Goal: Check status: Check status

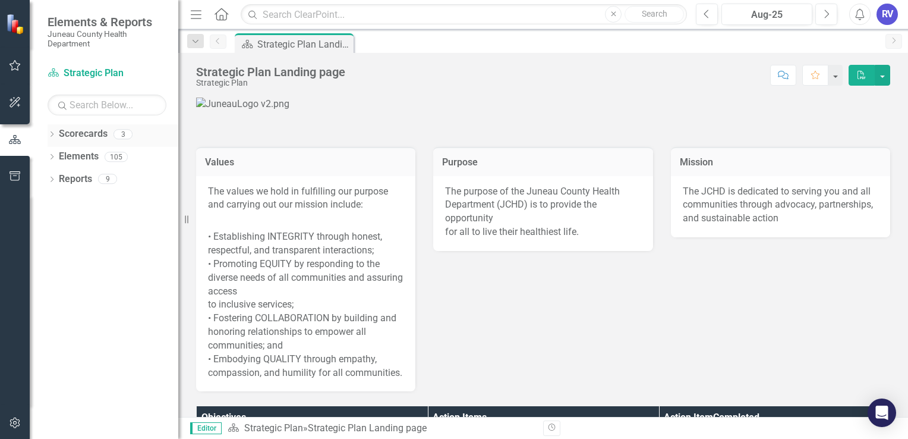
click at [86, 137] on link "Scorecards" at bounding box center [83, 134] width 49 height 14
drag, startPoint x: 63, startPoint y: 154, endPoint x: 93, endPoint y: 158, distance: 30.5
click at [63, 154] on link "Elements" at bounding box center [79, 157] width 40 height 14
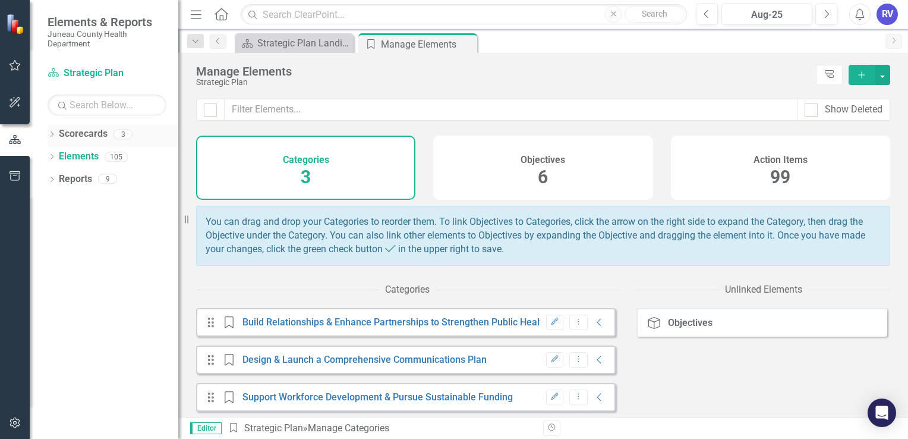
click at [94, 137] on link "Scorecards" at bounding box center [83, 134] width 49 height 14
click at [52, 134] on icon "Dropdown" at bounding box center [52, 135] width 8 height 7
click at [100, 177] on link "Performance Management" at bounding box center [121, 179] width 113 height 14
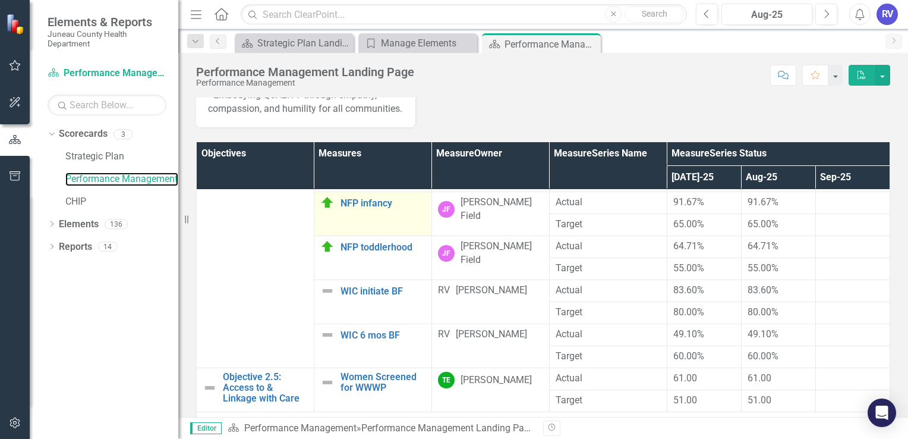
scroll to position [891, 0]
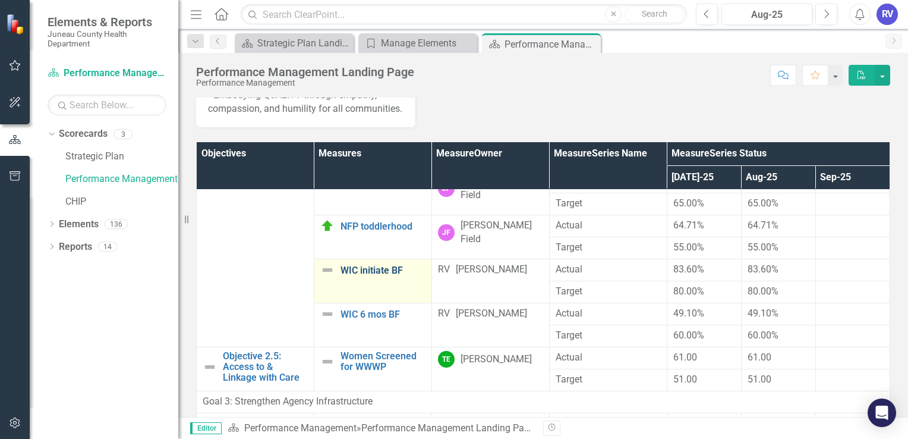
click at [370, 276] on link "WIC initiate BF" at bounding box center [382, 270] width 85 height 11
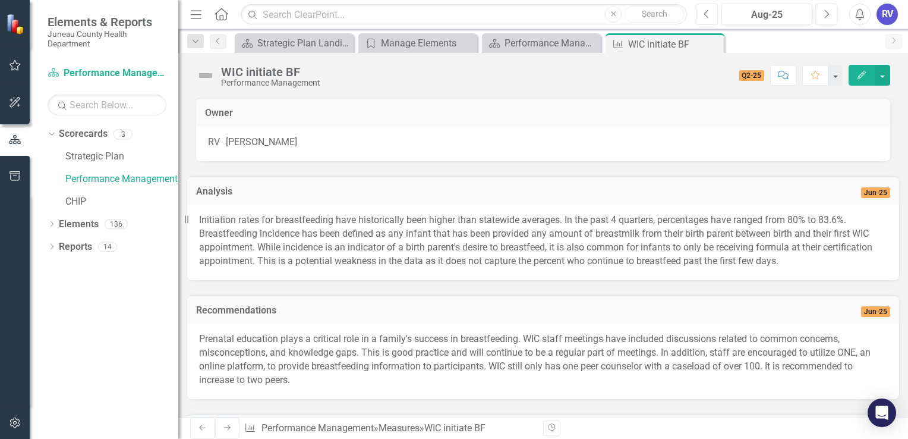
click at [709, 14] on icon "Previous" at bounding box center [707, 14] width 7 height 11
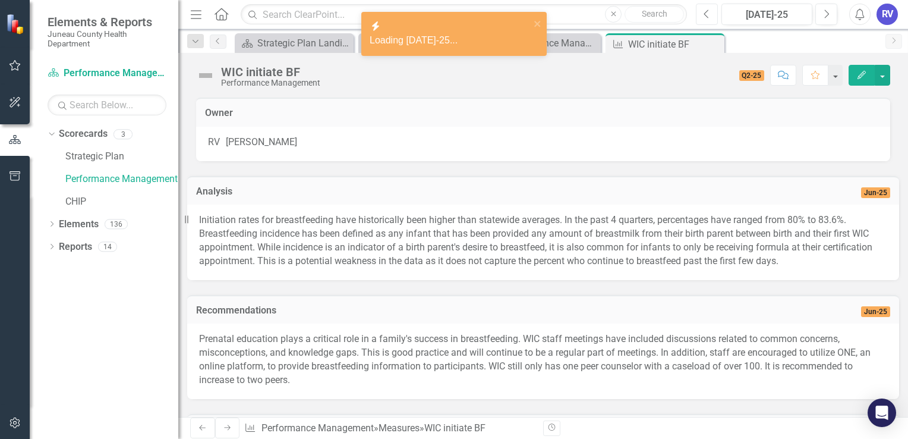
click at [709, 14] on icon "Previous" at bounding box center [707, 14] width 7 height 11
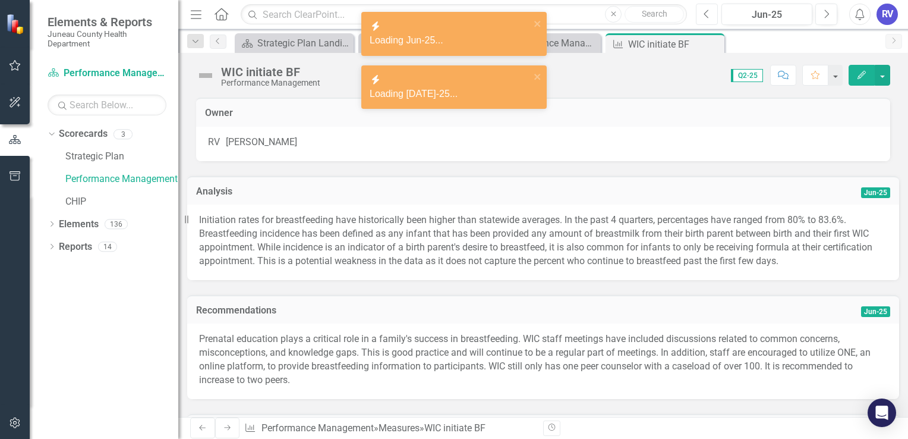
click at [709, 14] on icon "Previous" at bounding box center [707, 14] width 7 height 11
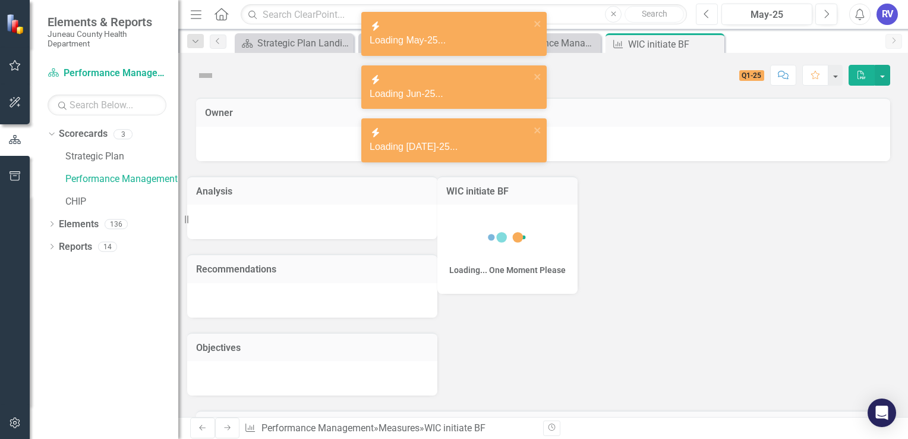
click at [709, 14] on icon "Previous" at bounding box center [707, 14] width 7 height 11
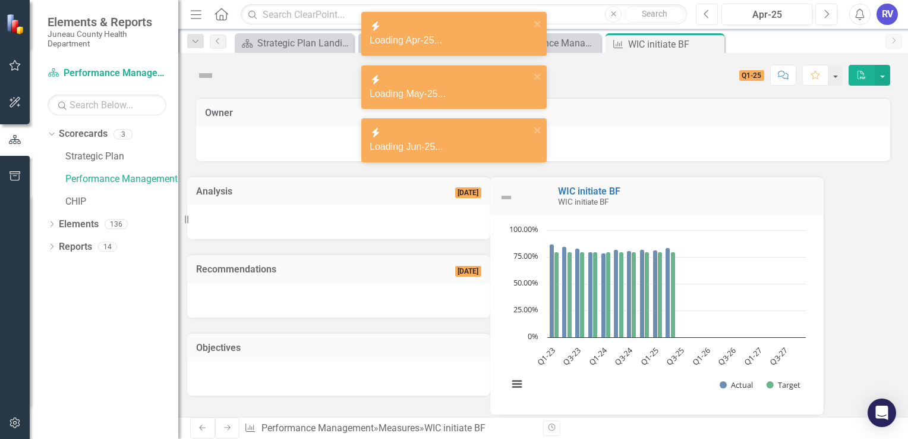
click at [709, 14] on icon "Previous" at bounding box center [707, 14] width 7 height 11
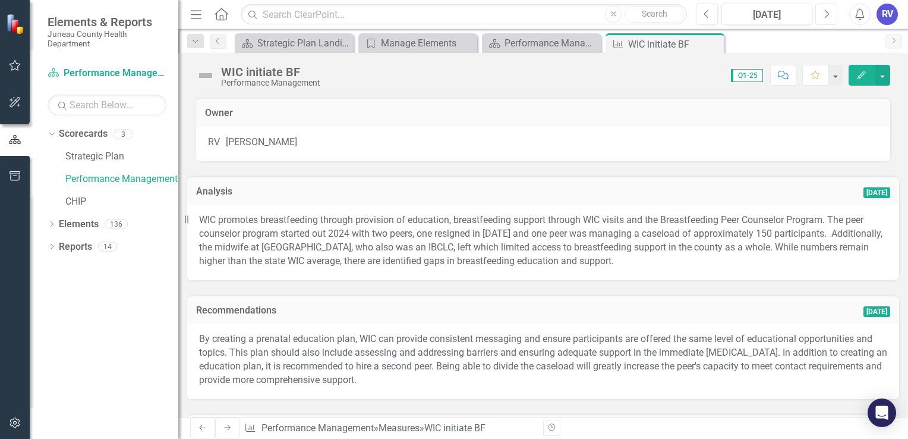
click at [827, 15] on icon "button" at bounding box center [827, 14] width 5 height 8
click at [827, 15] on icon "Next" at bounding box center [826, 14] width 7 height 11
click at [824, 15] on icon "Next" at bounding box center [826, 14] width 7 height 11
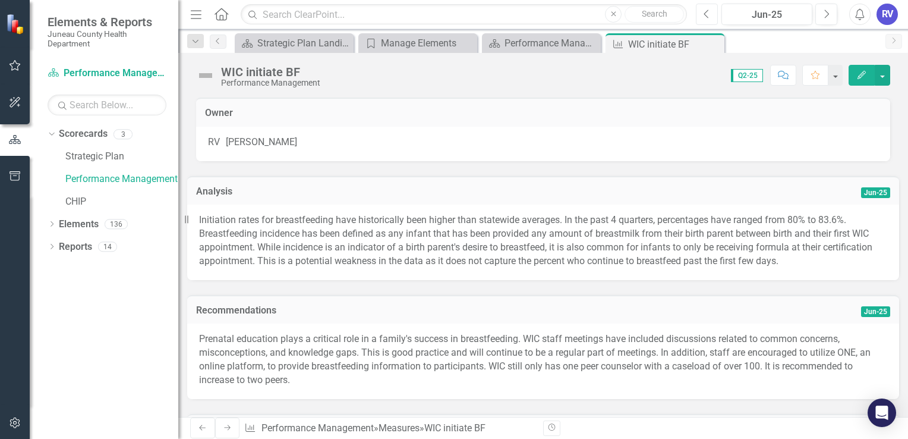
click at [707, 11] on icon "Previous" at bounding box center [707, 14] width 7 height 11
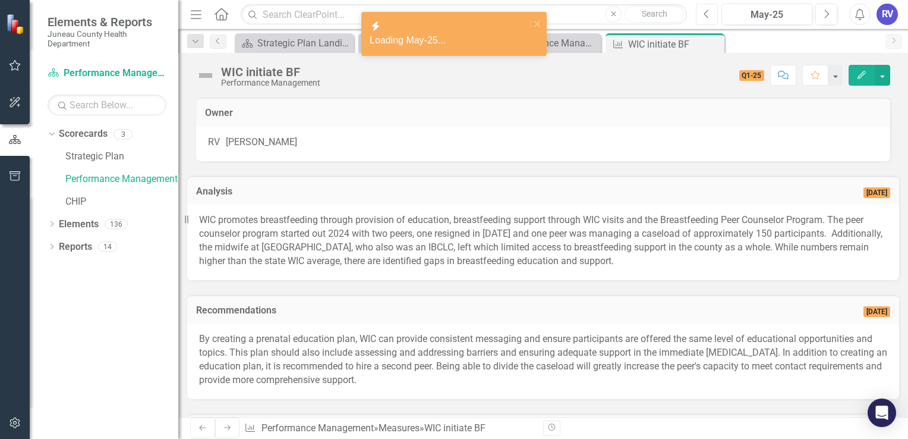
click at [707, 11] on icon "Previous" at bounding box center [707, 14] width 7 height 11
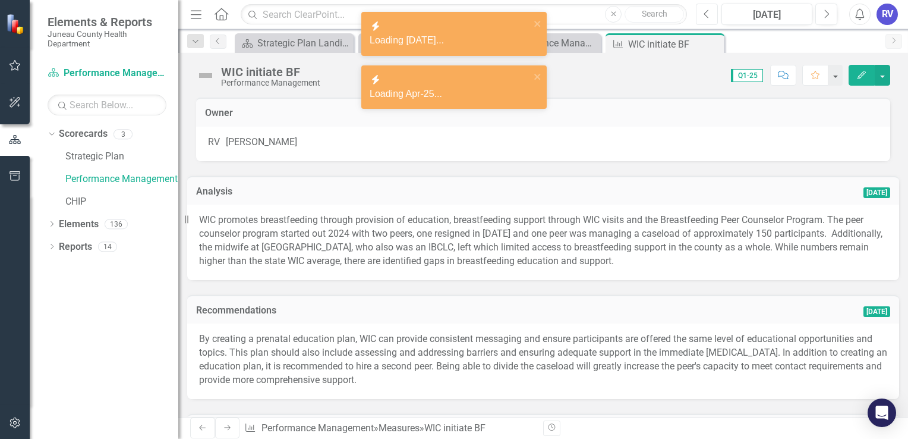
click at [707, 11] on icon "Previous" at bounding box center [707, 14] width 7 height 11
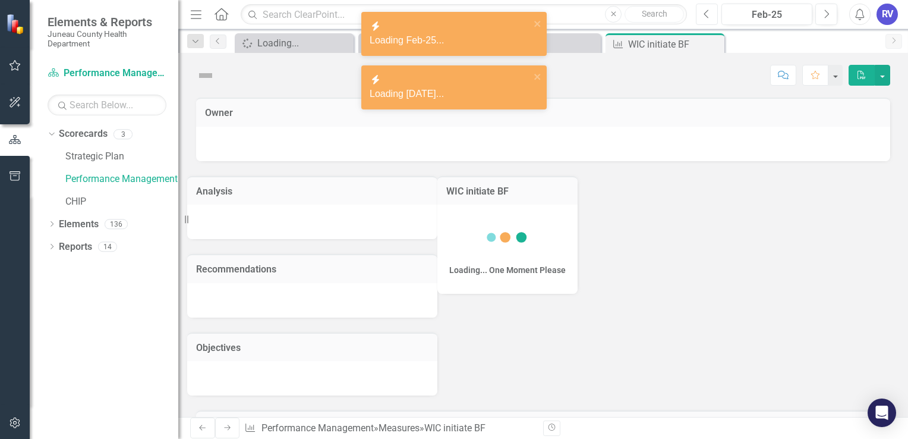
click at [707, 11] on icon "Previous" at bounding box center [707, 14] width 7 height 11
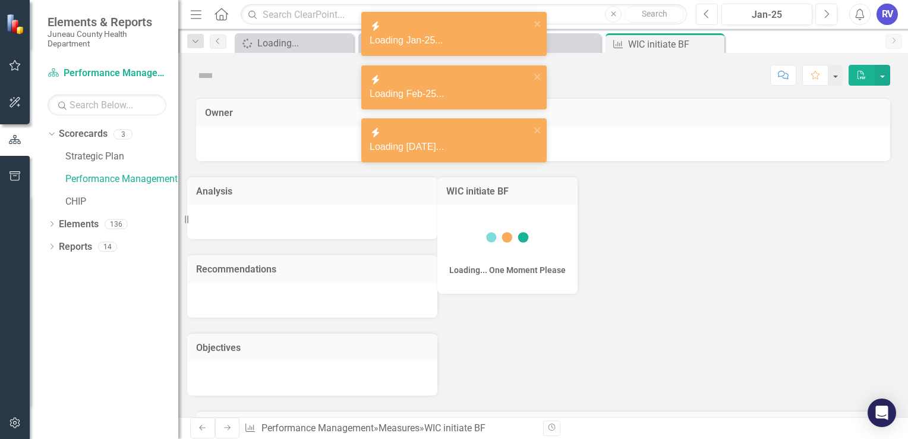
click at [707, 11] on icon "Previous" at bounding box center [707, 14] width 7 height 11
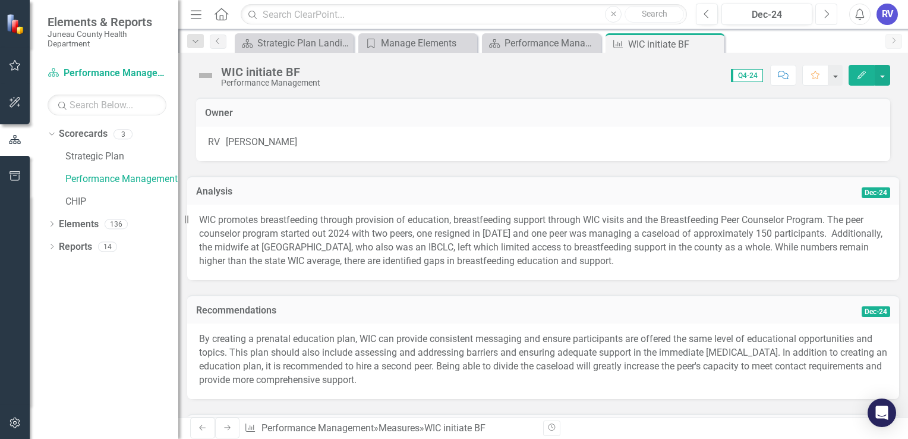
click at [824, 11] on icon "Next" at bounding box center [826, 14] width 7 height 11
click at [823, 14] on icon "Next" at bounding box center [826, 14] width 7 height 11
click at [825, 12] on icon "Next" at bounding box center [826, 14] width 7 height 11
click at [832, 14] on button "Next" at bounding box center [826, 14] width 22 height 21
click at [828, 14] on icon "Next" at bounding box center [826, 14] width 7 height 11
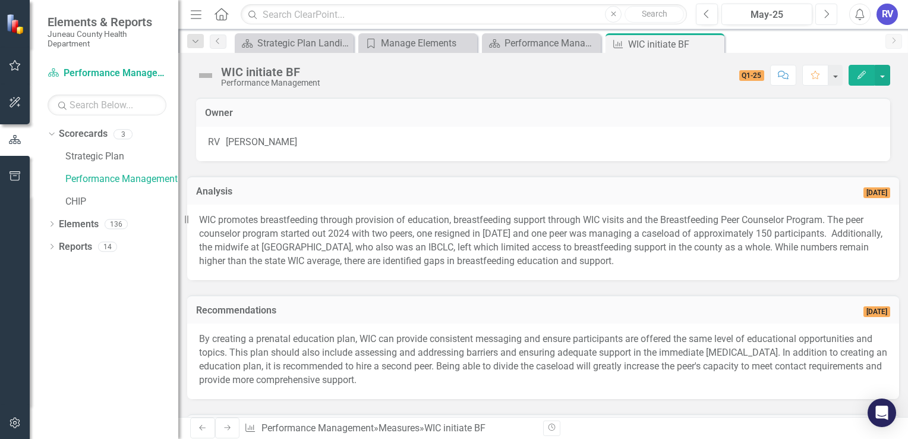
click at [827, 16] on icon "Next" at bounding box center [826, 14] width 7 height 11
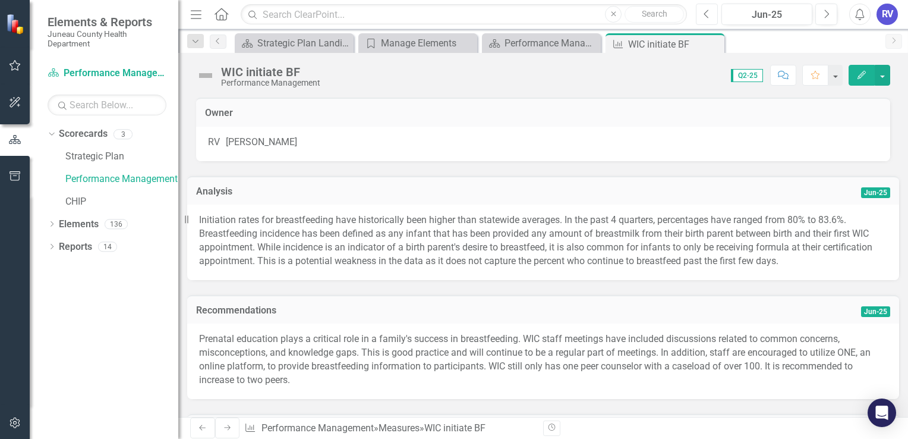
click at [711, 17] on button "Previous" at bounding box center [707, 14] width 22 height 21
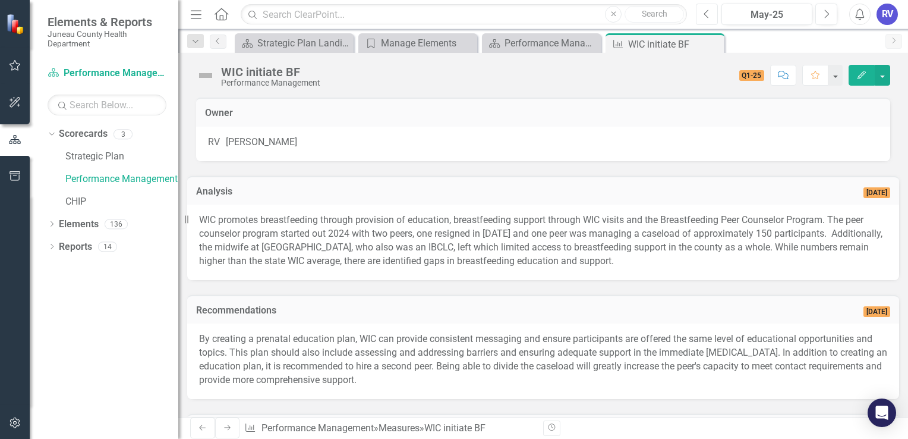
click at [711, 11] on button "Previous" at bounding box center [707, 14] width 22 height 21
